Goal: Task Accomplishment & Management: Use online tool/utility

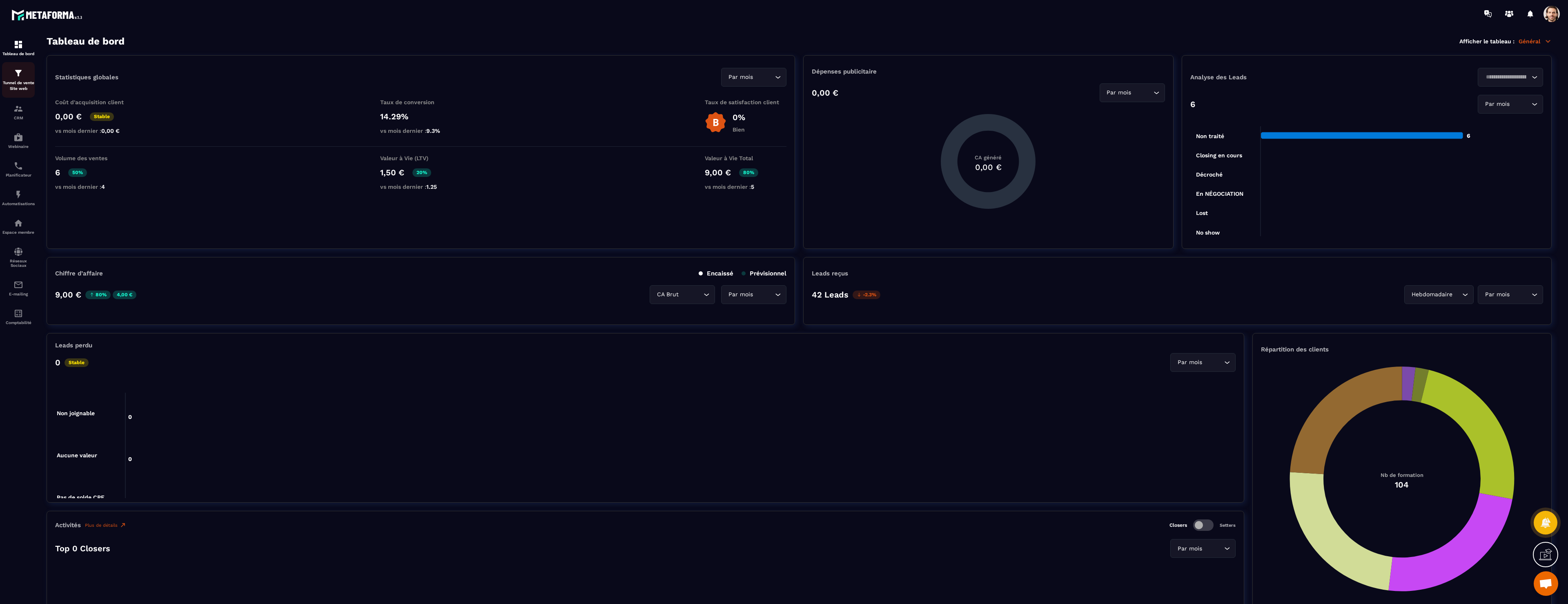
click at [20, 87] on p "Tunnel de vente Site web" at bounding box center [19, 86] width 32 height 11
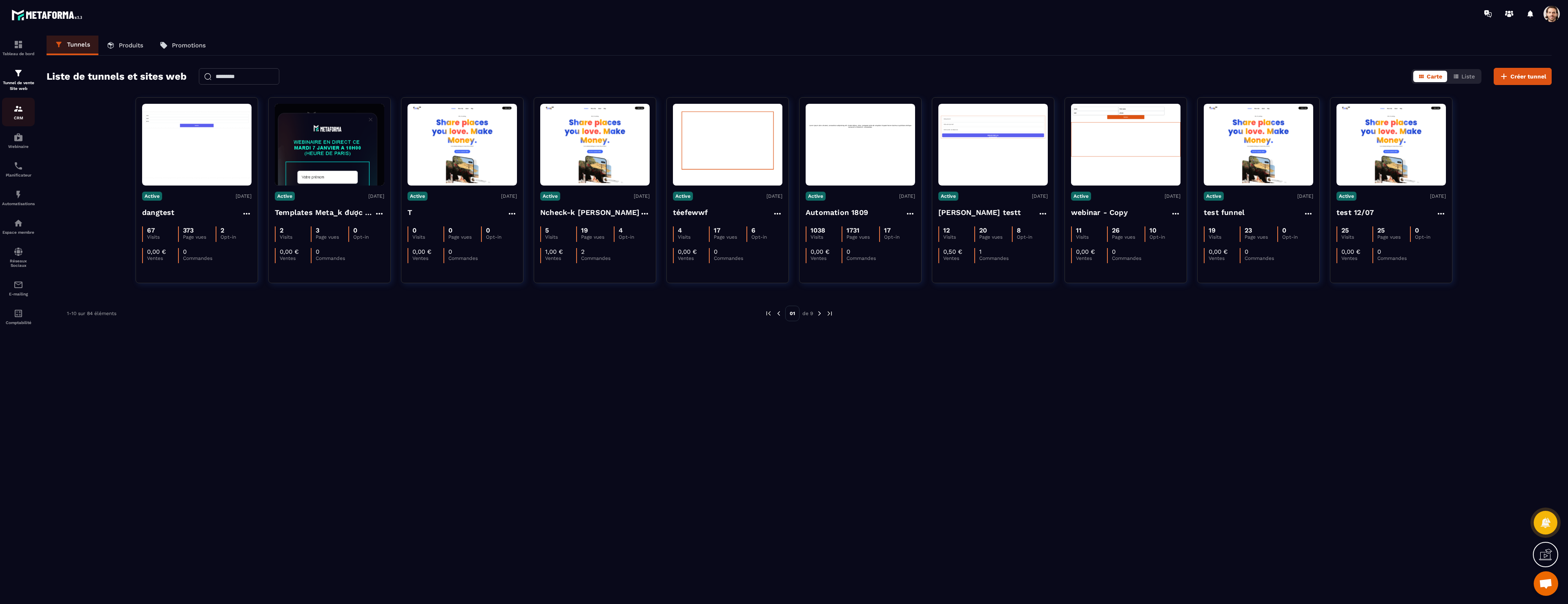
click at [27, 111] on div "CRM" at bounding box center [19, 112] width 32 height 16
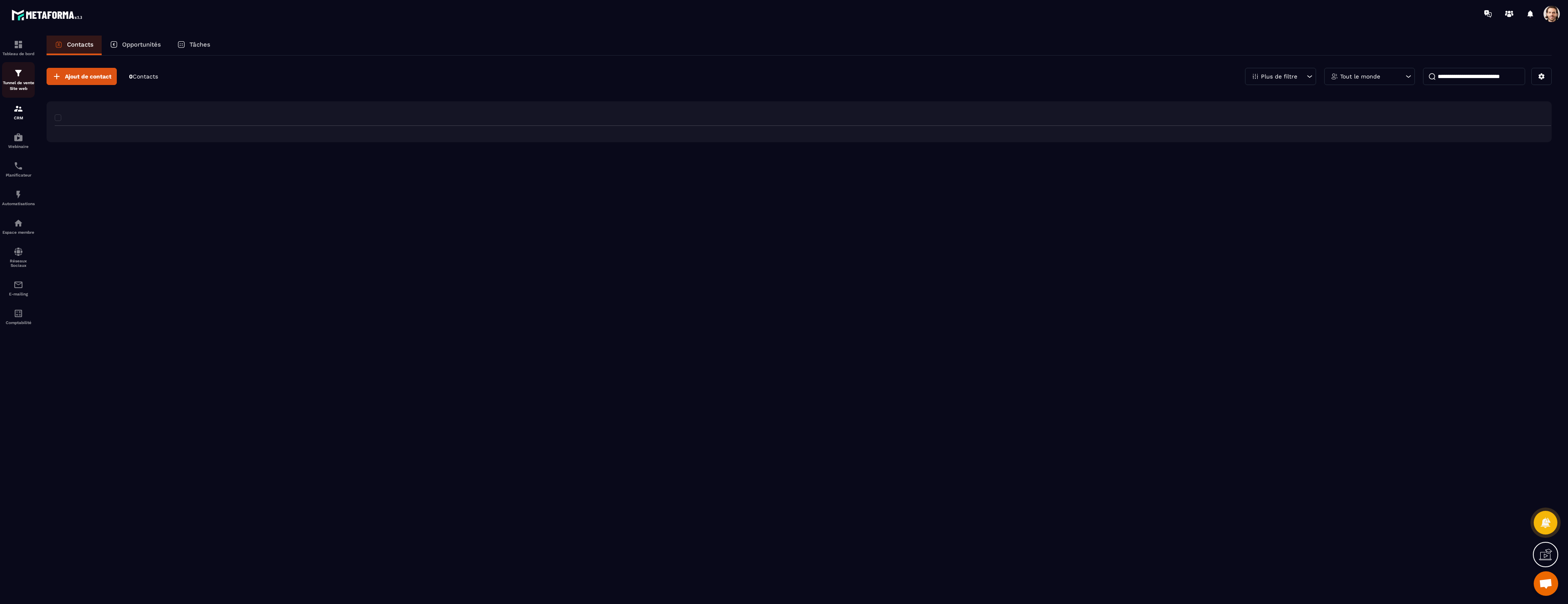
click at [6, 74] on div "Tunnel de vente Site web" at bounding box center [19, 79] width 32 height 23
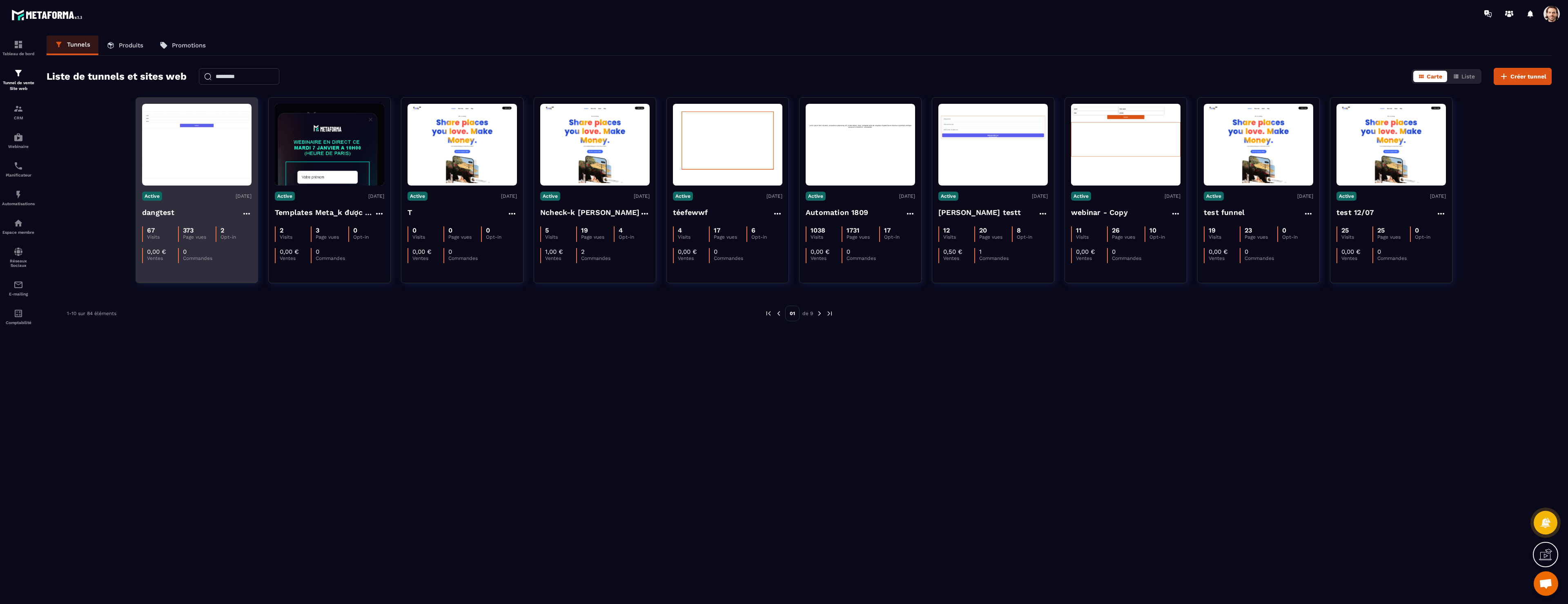
click at [162, 210] on h4 "dangtest" at bounding box center [158, 212] width 32 height 11
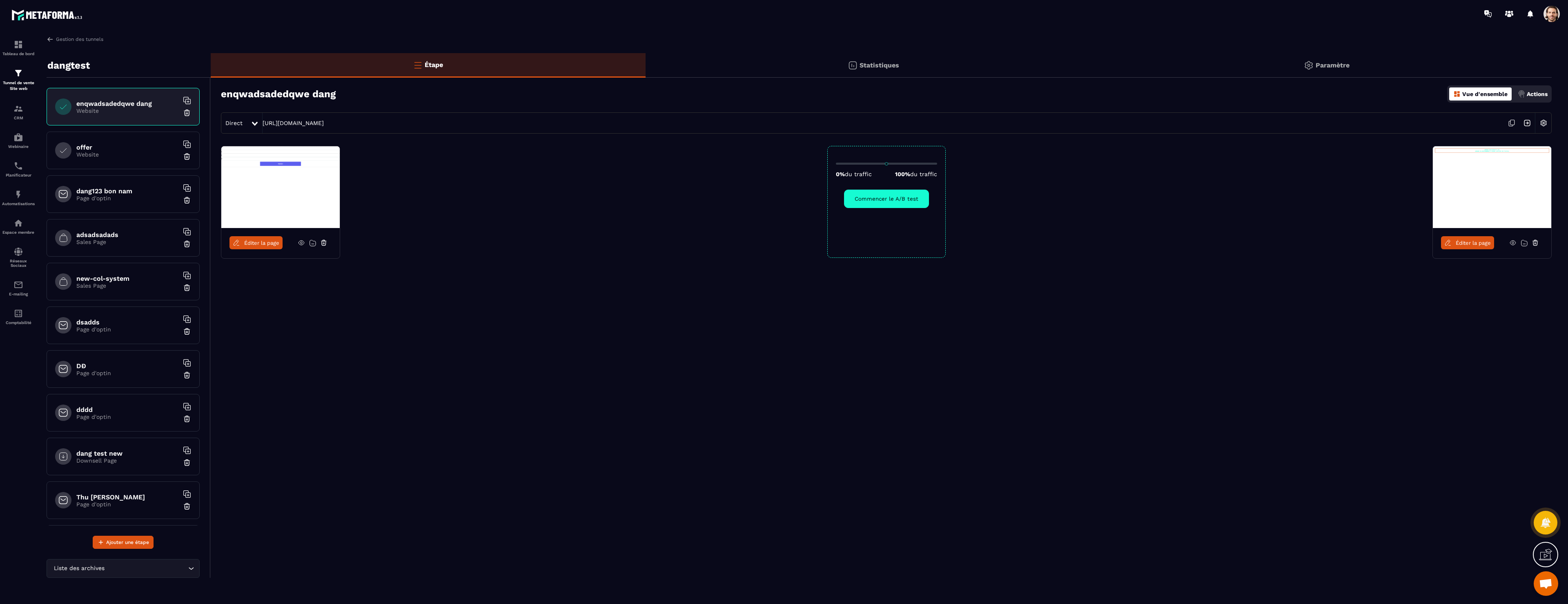
click at [261, 241] on span "Éditer la page" at bounding box center [262, 243] width 36 height 6
